Goal: Information Seeking & Learning: Learn about a topic

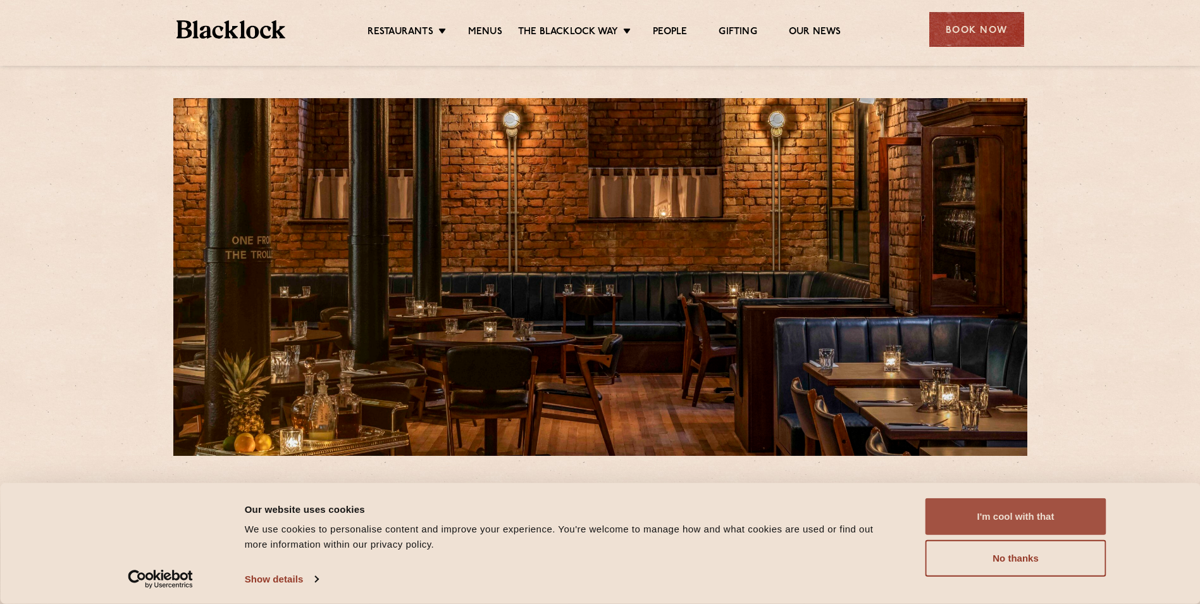
click at [986, 513] on button "I'm cool with that" at bounding box center [1016, 516] width 181 height 37
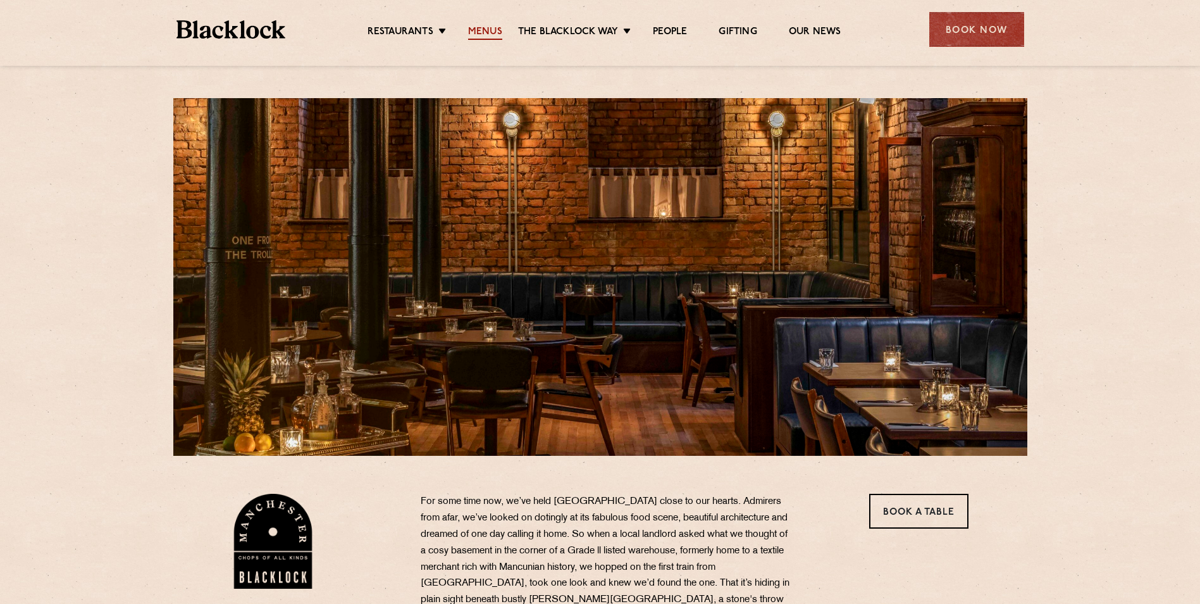
click at [487, 32] on link "Menus" at bounding box center [485, 33] width 34 height 14
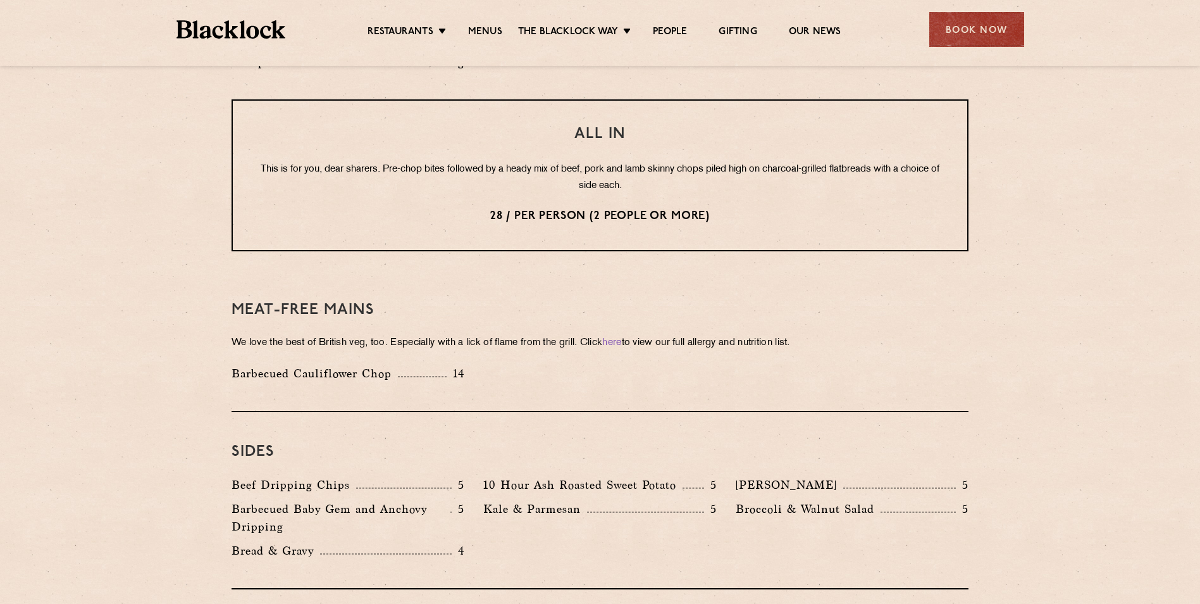
scroll to position [1582, 0]
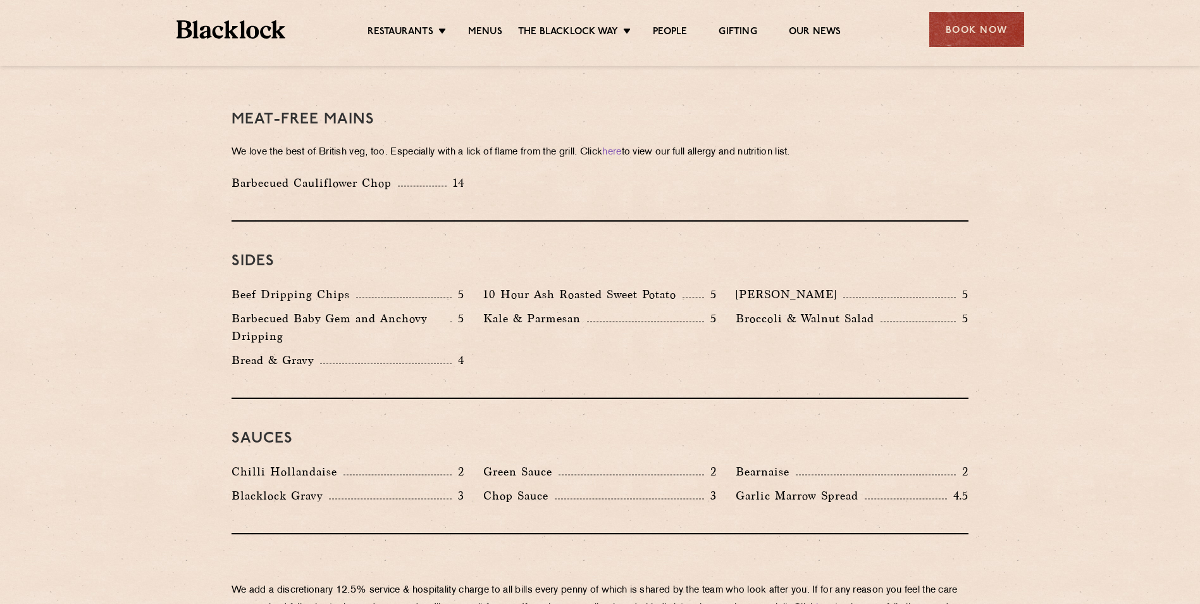
scroll to position [1771, 0]
